Goal: Check status: Check status

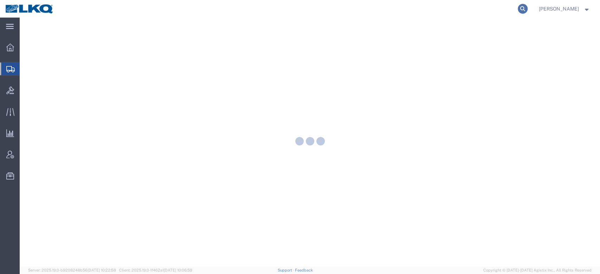
click at [528, 7] on icon at bounding box center [523, 9] width 10 height 10
click at [447, 7] on input "search" at bounding box center [411, 8] width 214 height 17
paste input "56850920"
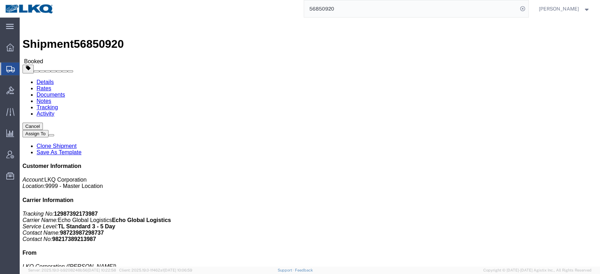
click at [331, 8] on input "56850920" at bounding box center [411, 8] width 214 height 17
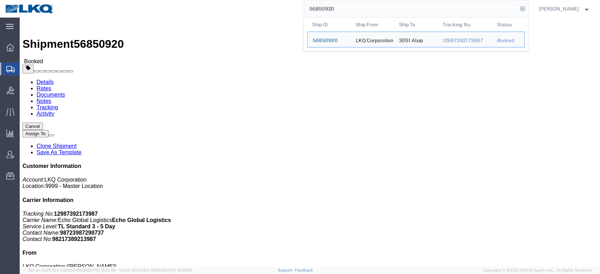
click at [331, 7] on input "56850920" at bounding box center [411, 8] width 214 height 17
paste input "94452"
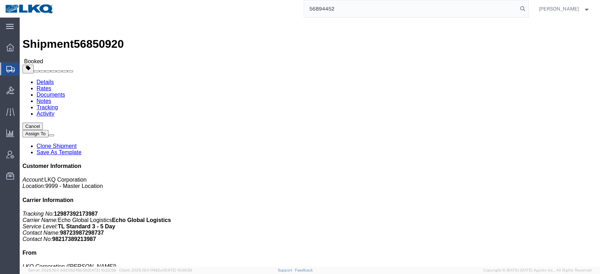
type input "56894452"
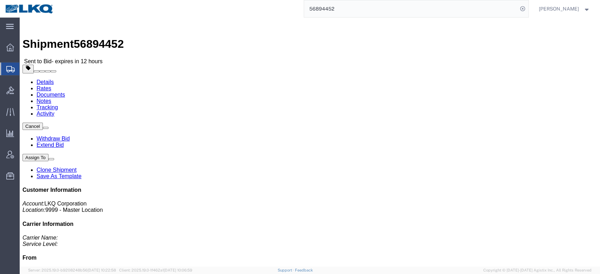
click link "Rates"
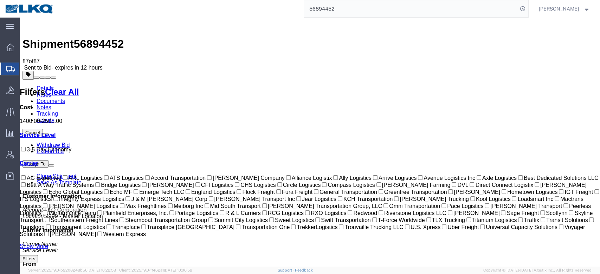
click at [51, 104] on link "Notes" at bounding box center [44, 107] width 15 height 6
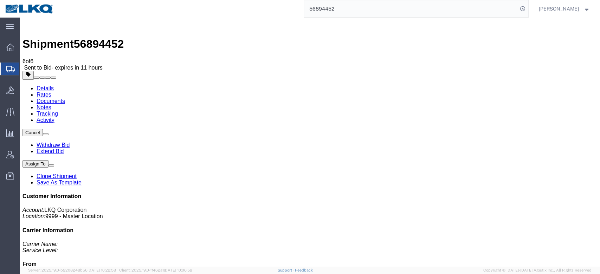
drag, startPoint x: 45, startPoint y: 43, endPoint x: 29, endPoint y: 49, distance: 17.5
click at [45, 85] on link "Details" at bounding box center [45, 88] width 17 height 6
